Goal: Transaction & Acquisition: Obtain resource

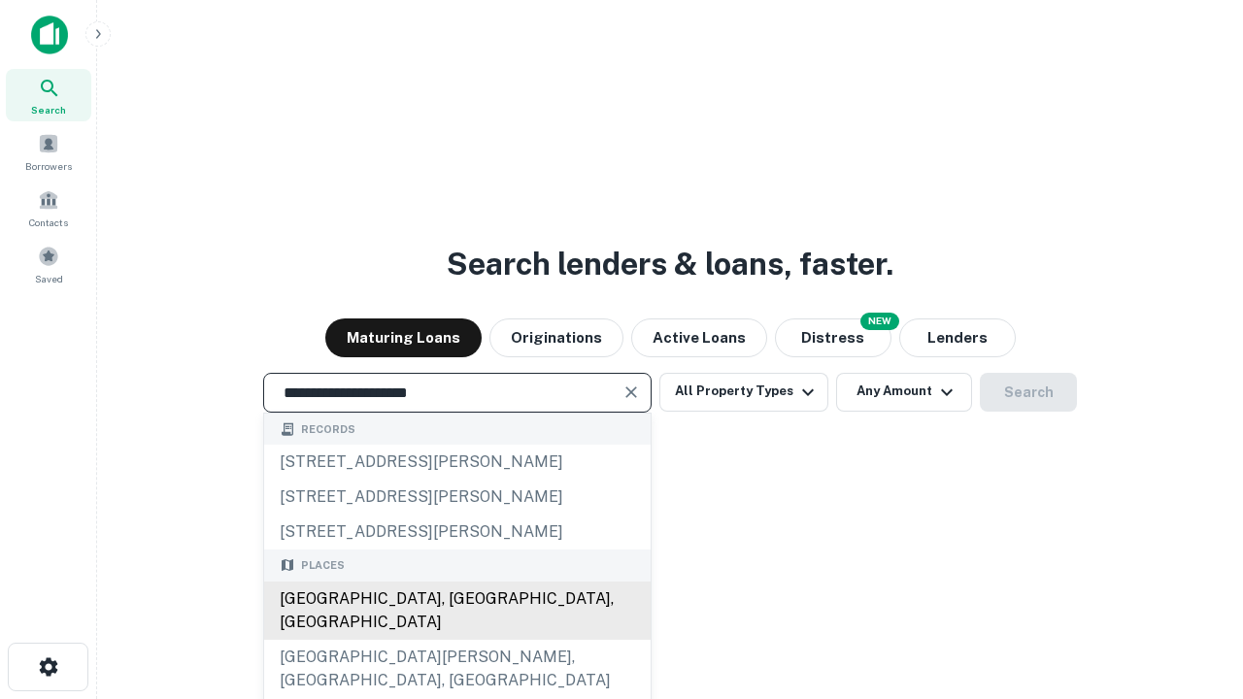
click at [457, 640] on div "Santa Monica, CA, USA" at bounding box center [457, 611] width 387 height 58
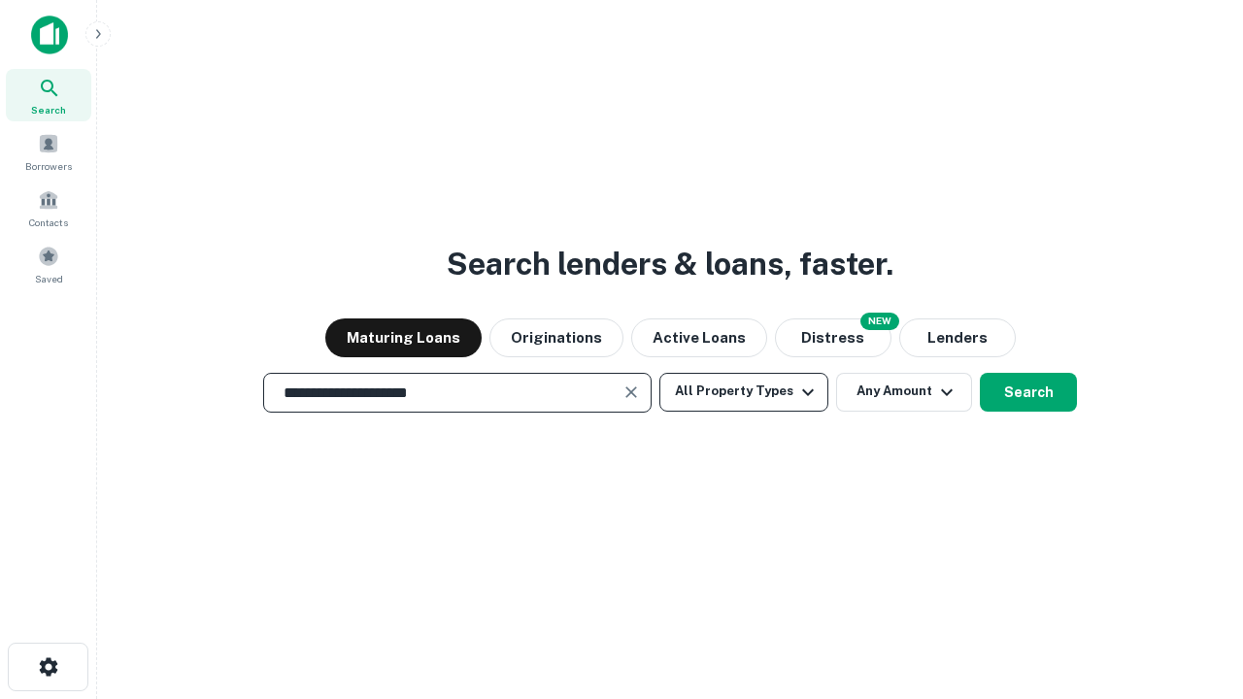
type input "**********"
click at [744, 391] on button "All Property Types" at bounding box center [744, 392] width 169 height 39
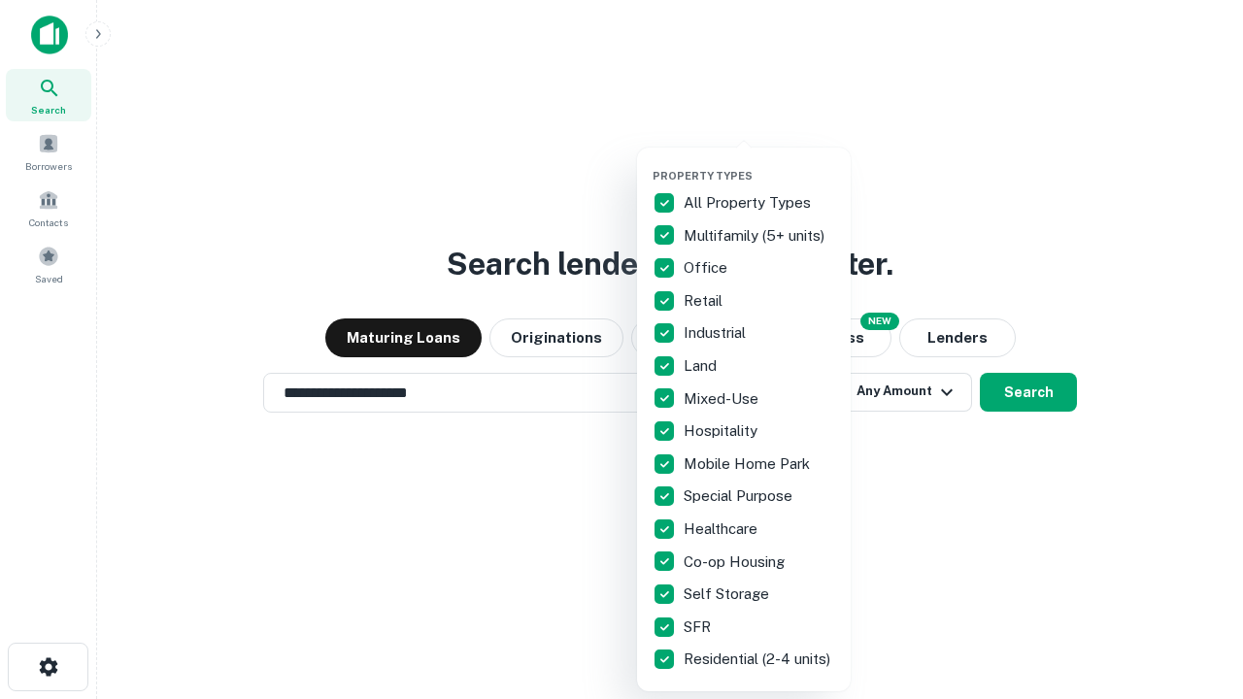
click at [760, 163] on button "button" at bounding box center [760, 163] width 214 height 1
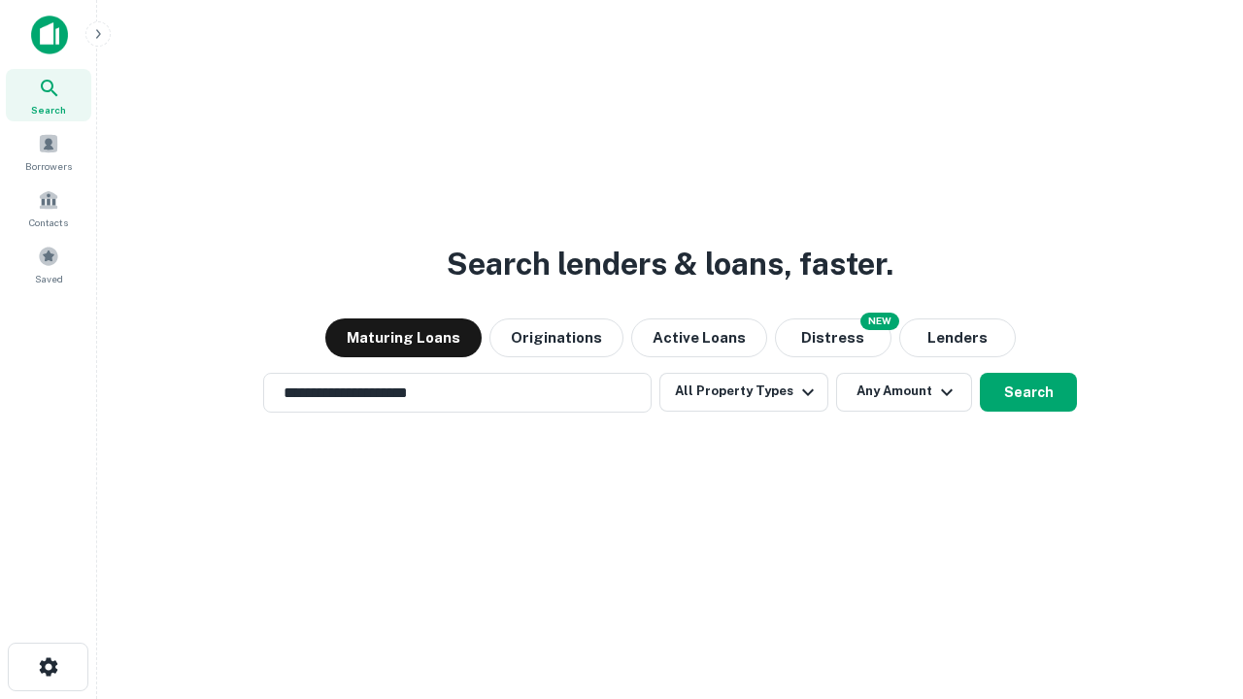
scroll to position [12, 234]
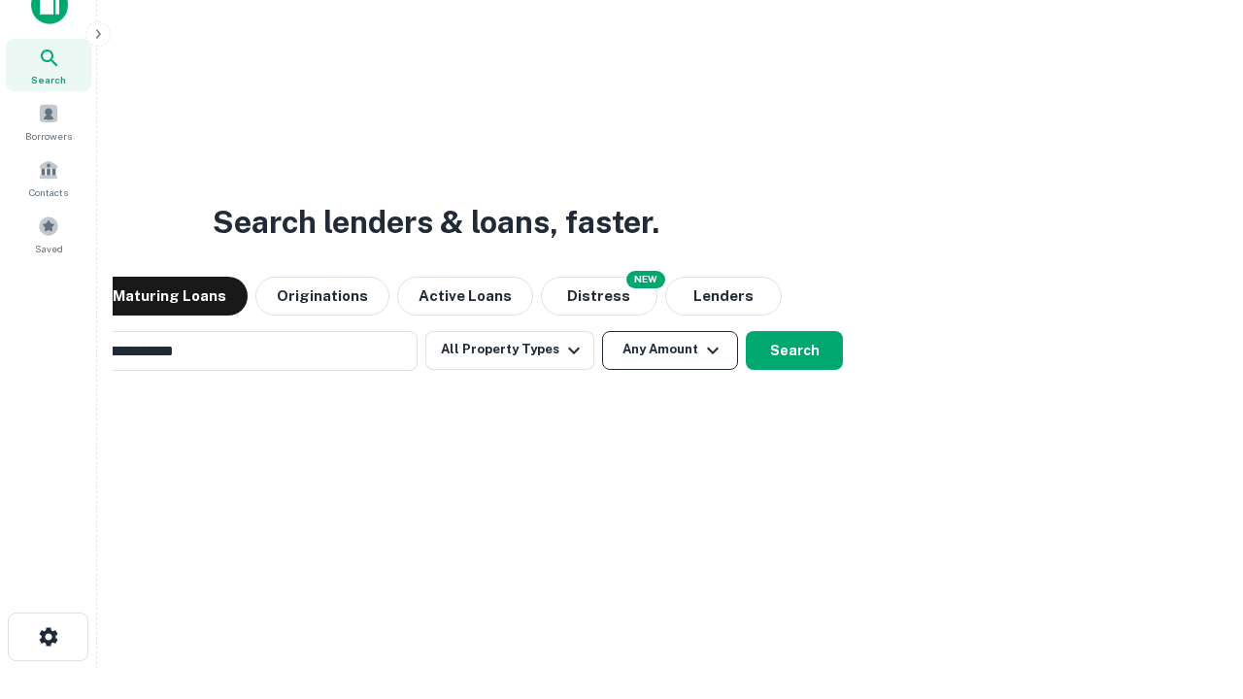
click at [602, 331] on button "Any Amount" at bounding box center [670, 350] width 136 height 39
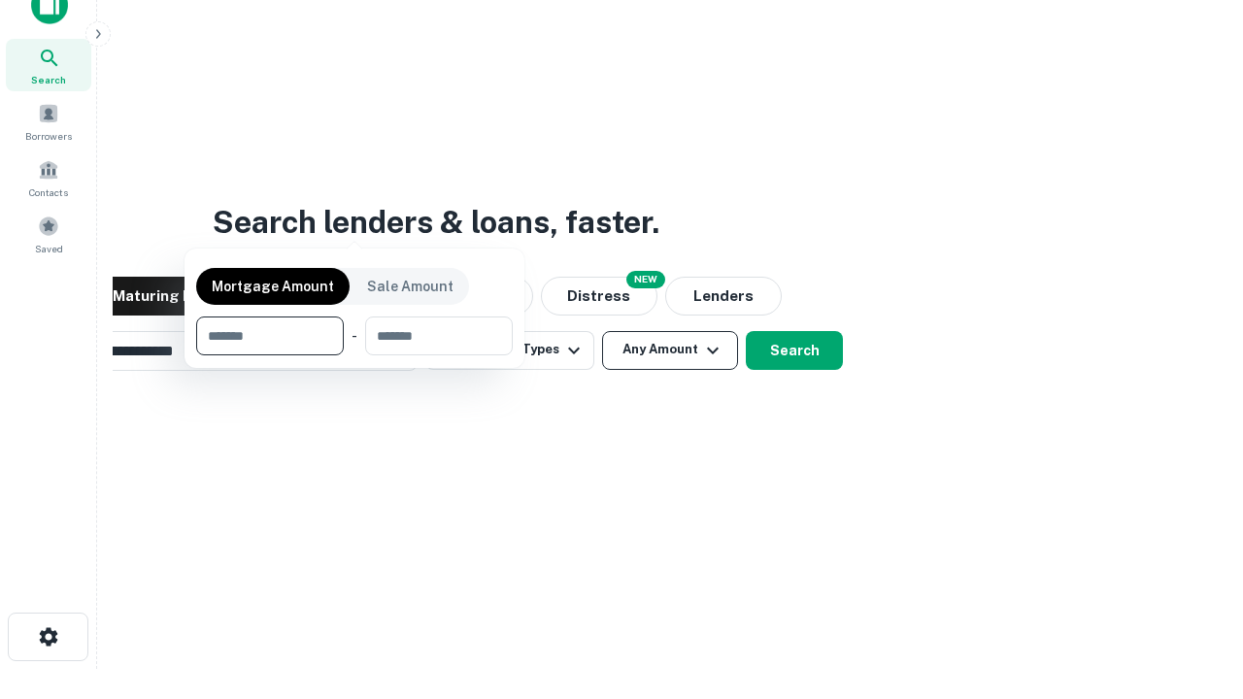
scroll to position [31, 0]
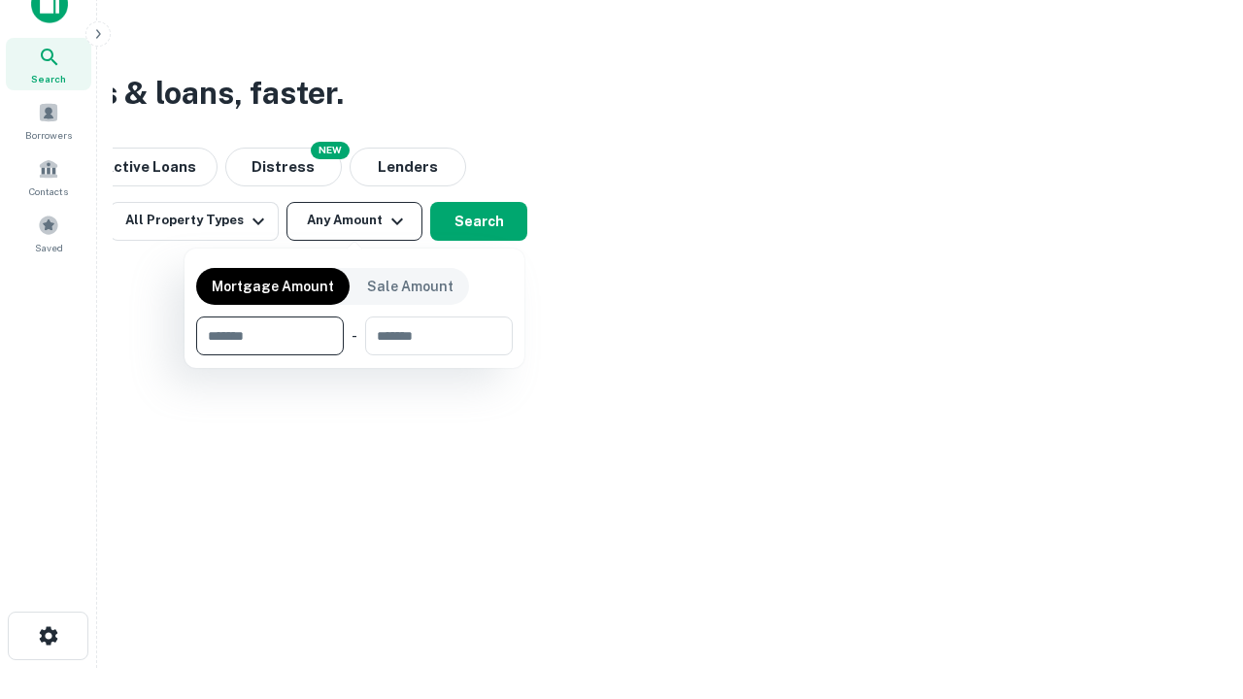
type input "*******"
click at [355, 356] on button "button" at bounding box center [354, 356] width 317 height 1
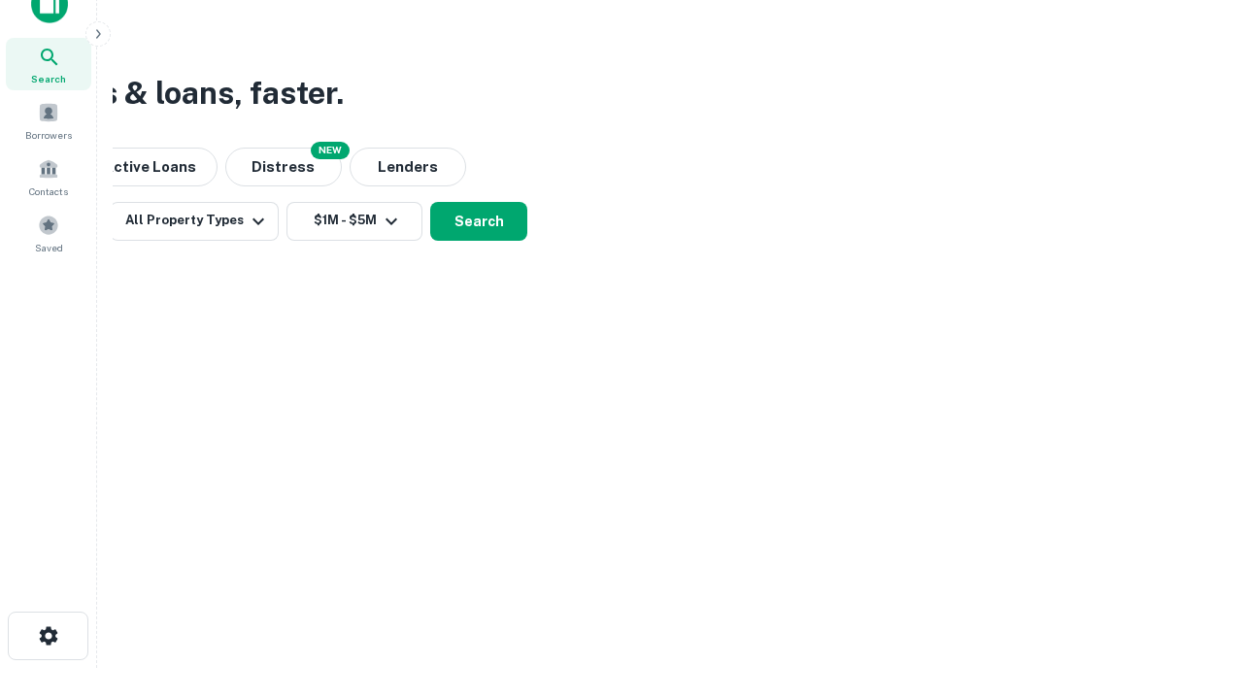
scroll to position [30, 0]
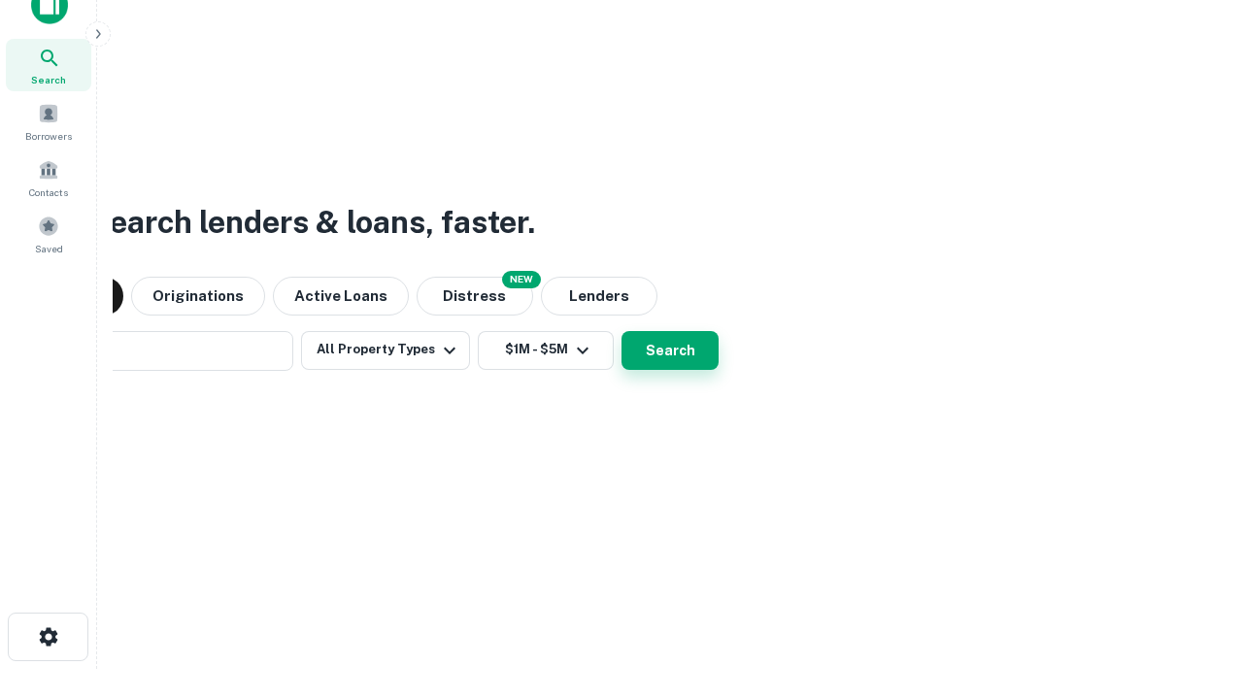
click at [622, 331] on button "Search" at bounding box center [670, 350] width 97 height 39
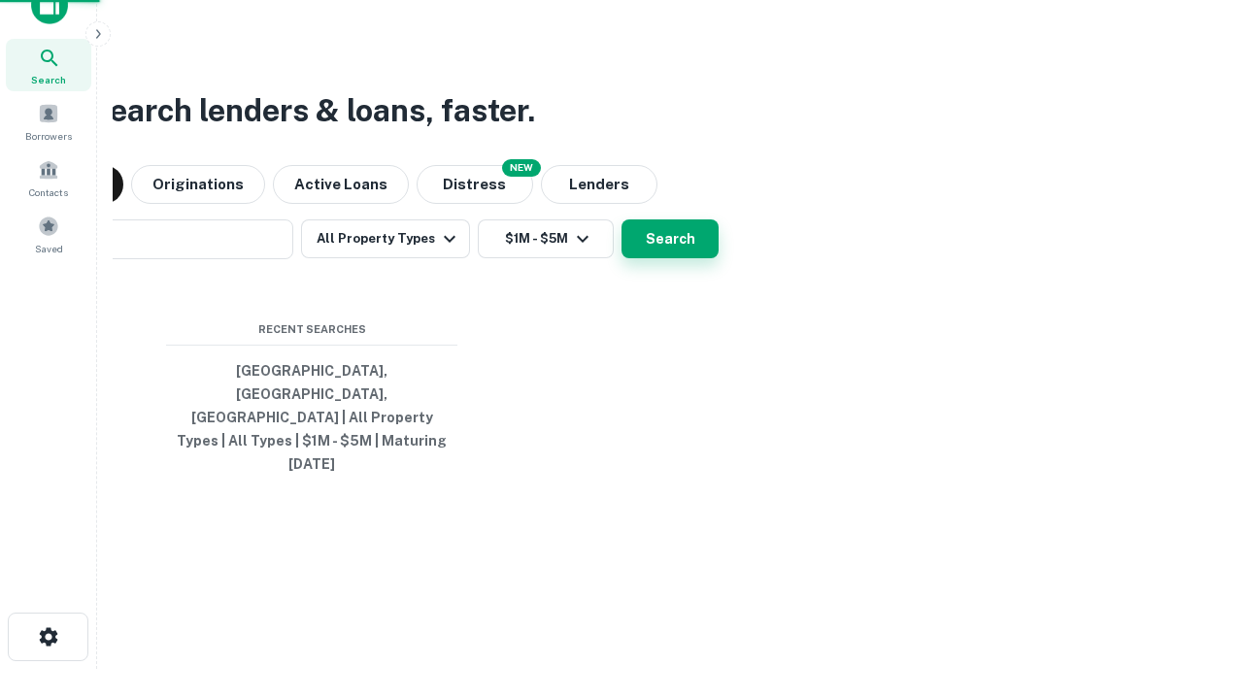
scroll to position [31, 0]
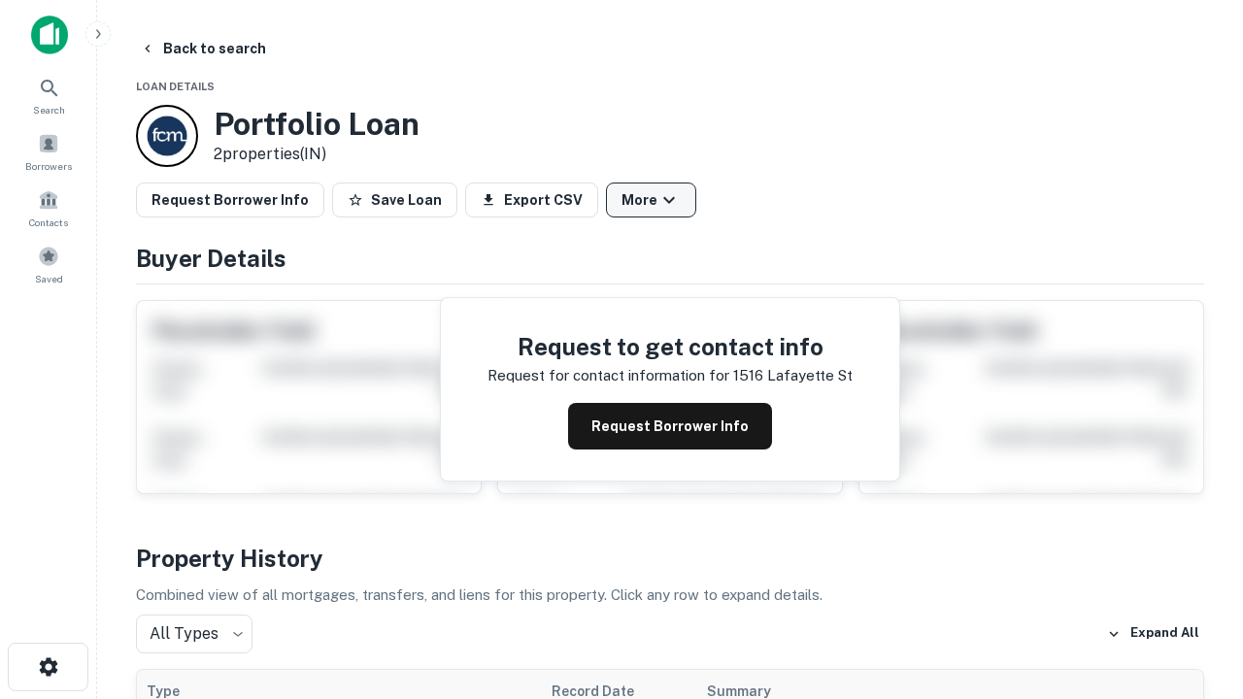
click at [651, 200] on button "More" at bounding box center [651, 200] width 90 height 35
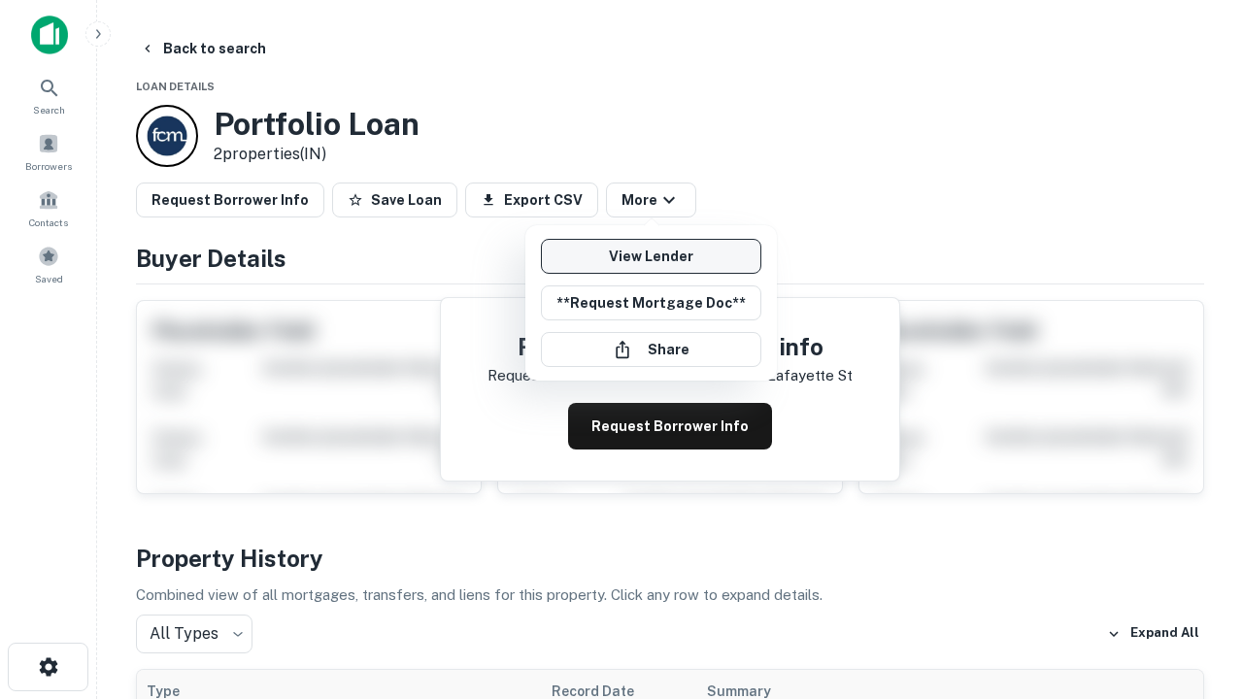
click at [651, 256] on link "View Lender" at bounding box center [651, 256] width 220 height 35
